Goal: Navigation & Orientation: Find specific page/section

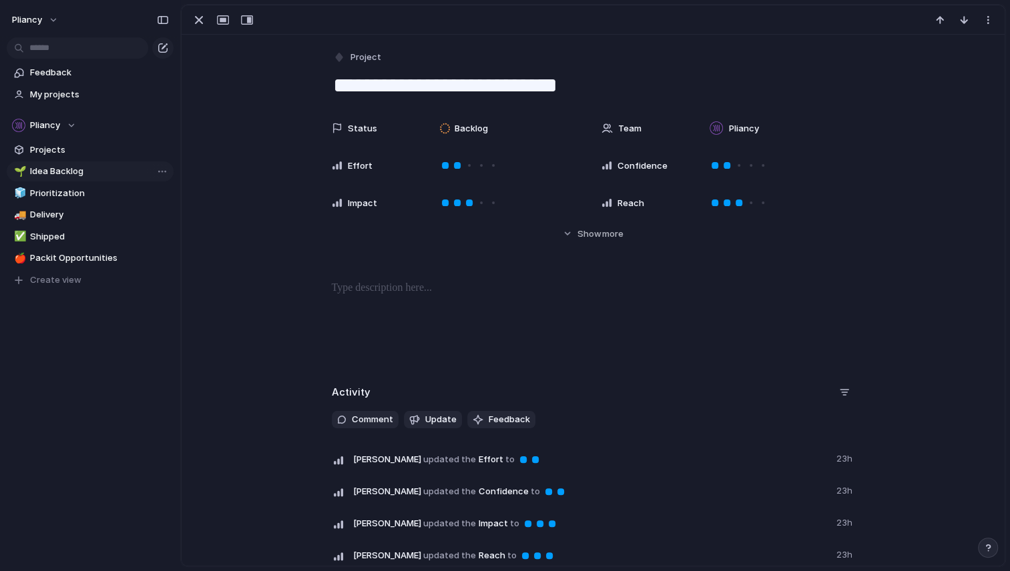
click at [51, 169] on span "Idea Backlog" at bounding box center [99, 171] width 139 height 13
